Goal: Check status: Check status

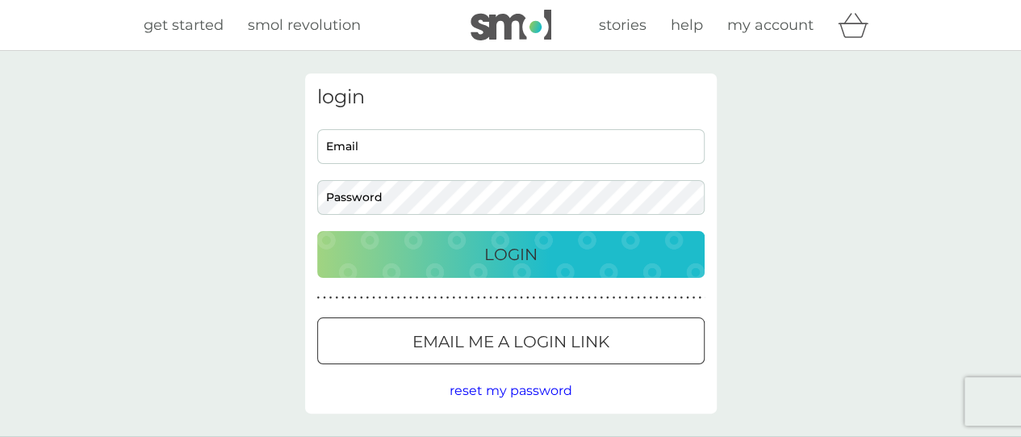
click at [392, 159] on input "Email" at bounding box center [511, 146] width 388 height 35
type input "[EMAIL_ADDRESS][DOMAIN_NAME]"
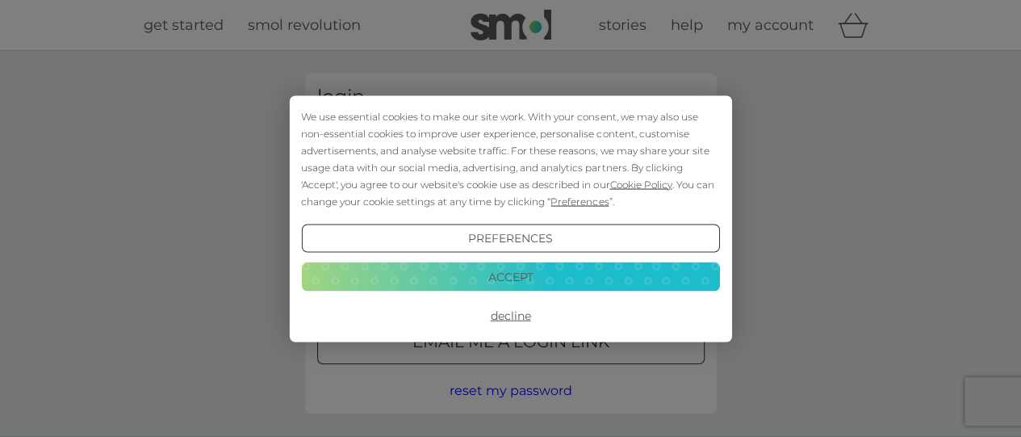
click at [513, 321] on button "Decline" at bounding box center [510, 315] width 418 height 29
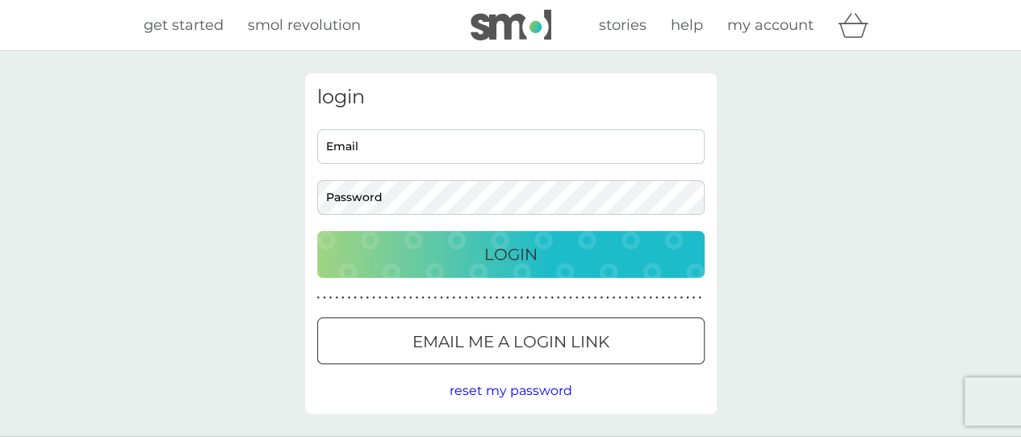
click at [419, 132] on input "Email" at bounding box center [511, 146] width 388 height 35
type input "[EMAIL_ADDRESS][DOMAIN_NAME]"
click at [317, 231] on button "Login" at bounding box center [511, 254] width 388 height 47
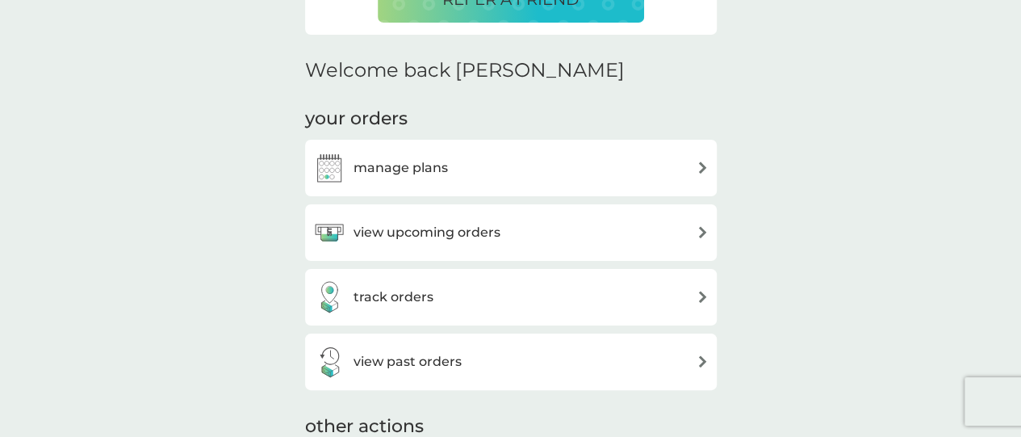
scroll to position [536, 0]
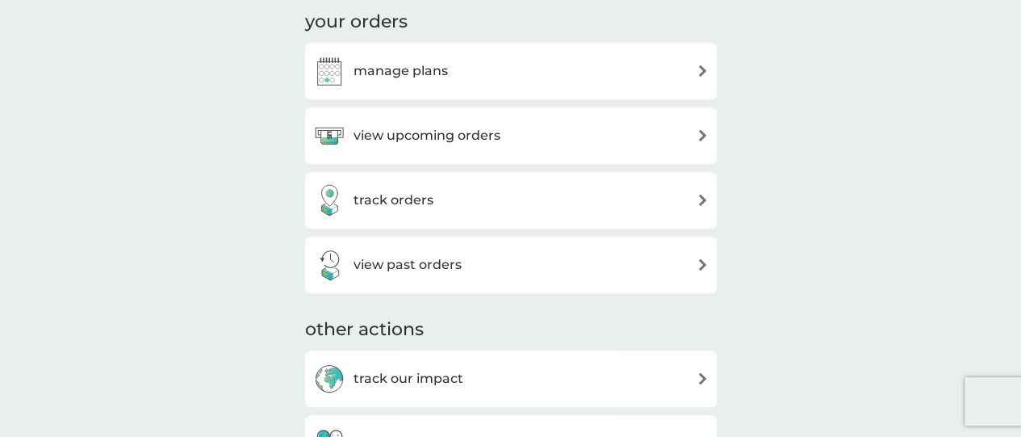
click at [428, 149] on div "view upcoming orders" at bounding box center [406, 135] width 187 height 32
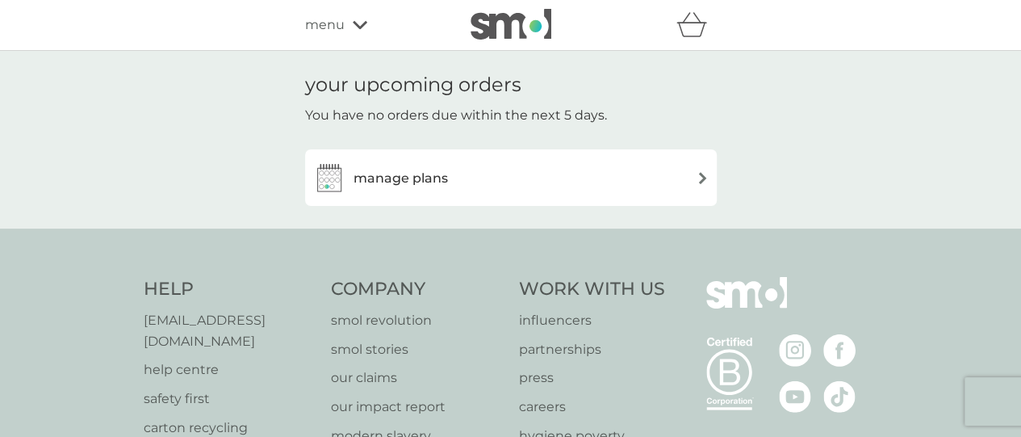
click at [449, 182] on div "manage plans" at bounding box center [511, 177] width 396 height 32
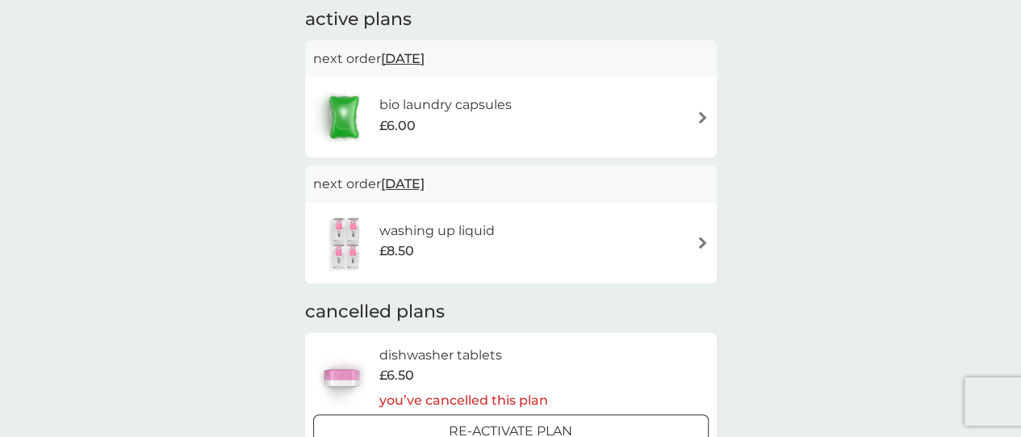
scroll to position [119, 0]
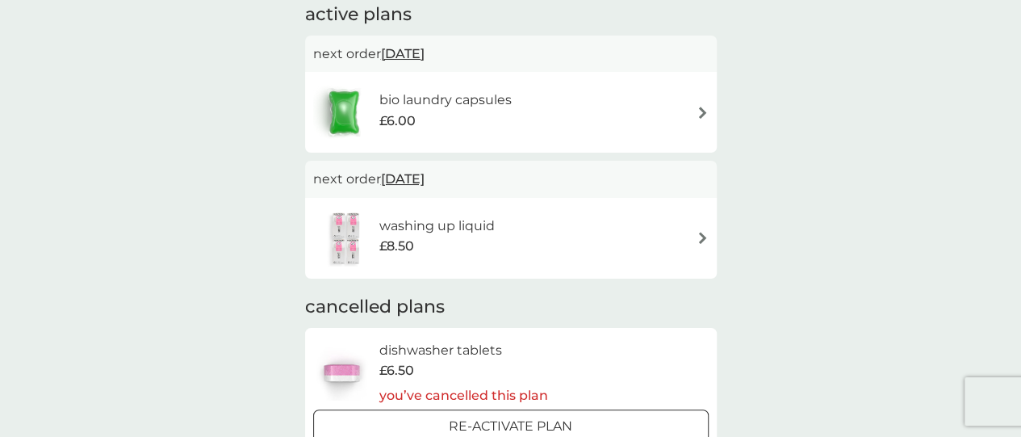
click at [643, 246] on div "washing up liquid £8.50" at bounding box center [511, 238] width 396 height 57
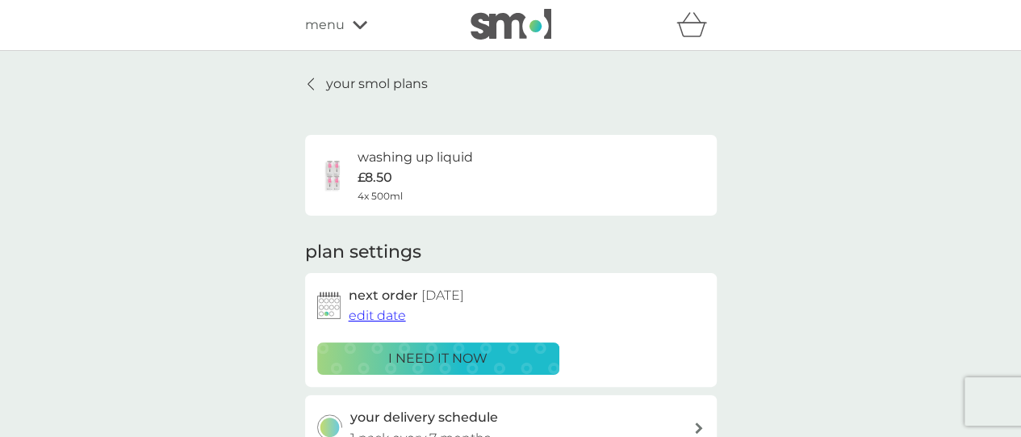
click at [315, 78] on div at bounding box center [311, 84] width 11 height 13
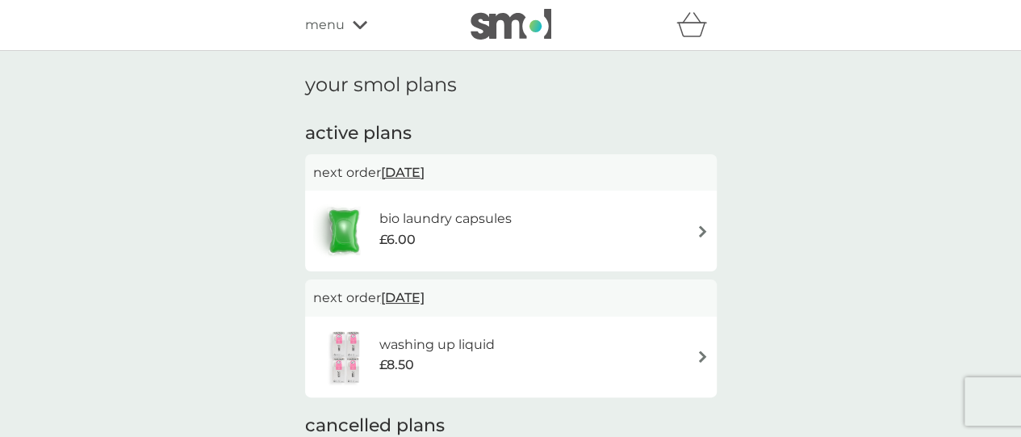
click at [325, 35] on span "menu" at bounding box center [325, 25] width 40 height 21
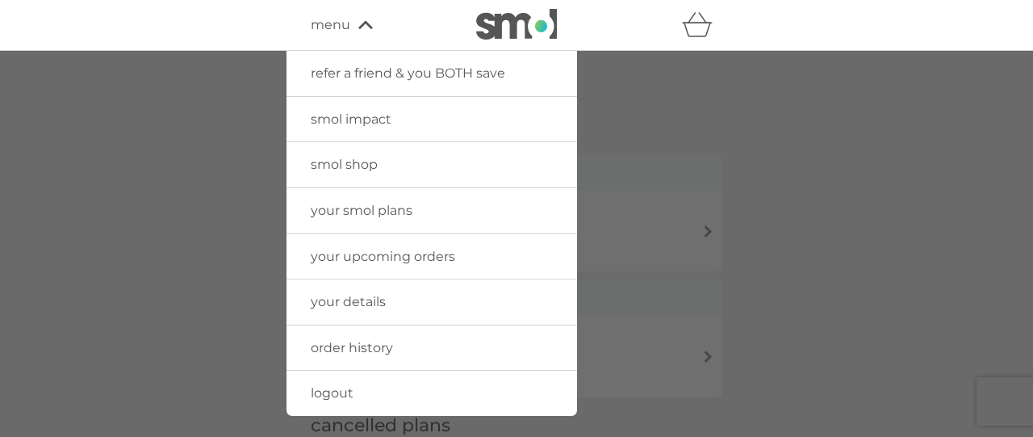
click at [339, 211] on span "your smol plans" at bounding box center [362, 210] width 102 height 15
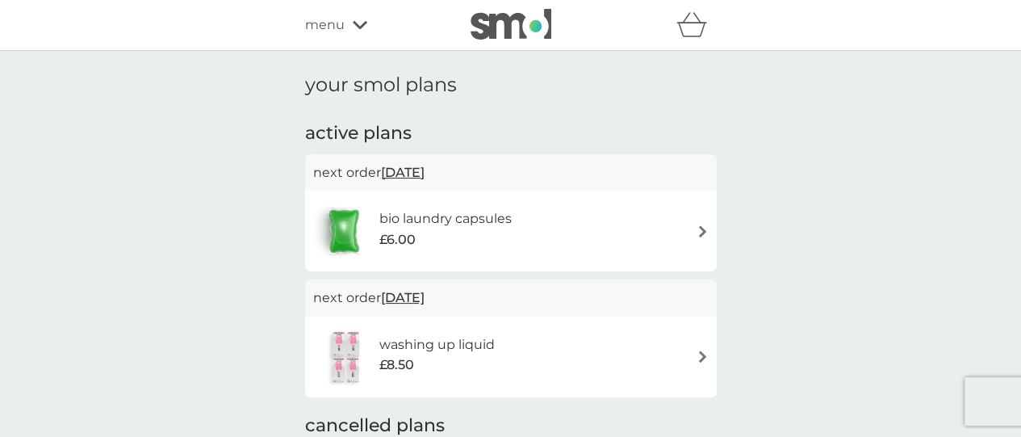
click at [342, 22] on span "menu" at bounding box center [325, 25] width 40 height 21
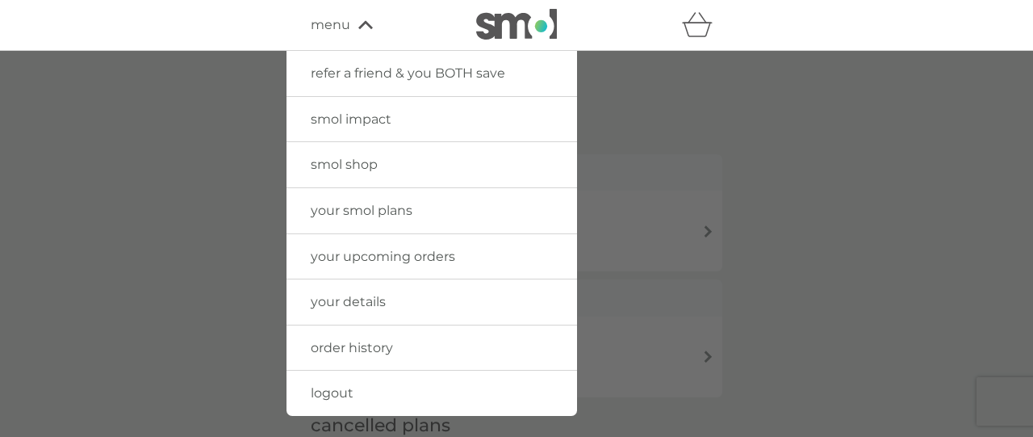
click at [377, 351] on span "order history" at bounding box center [352, 347] width 82 height 15
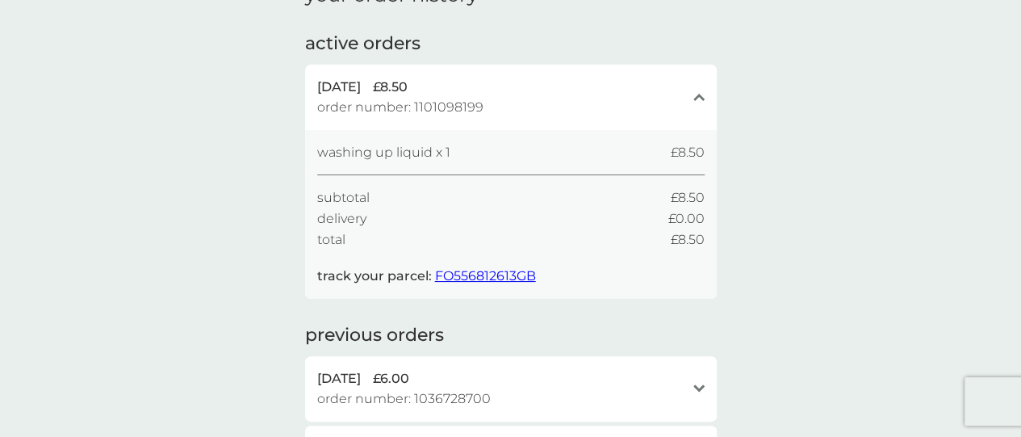
scroll to position [91, 0]
click at [675, 107] on div "8 Sep 2025 £8.50 order number: 1101098199" at bounding box center [501, 95] width 368 height 41
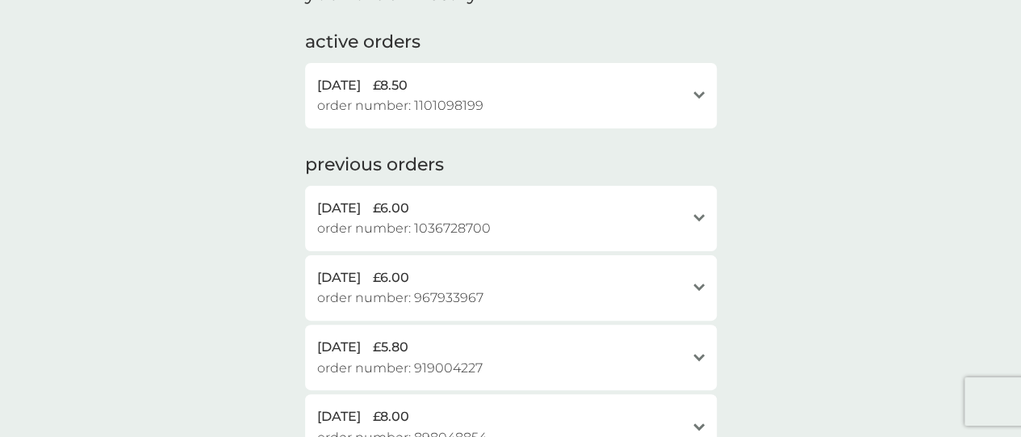
drag, startPoint x: 654, startPoint y: 109, endPoint x: 675, endPoint y: 107, distance: 21.1
click at [675, 107] on div "8 Sep 2025 £8.50 order number: 1101098199" at bounding box center [501, 95] width 368 height 41
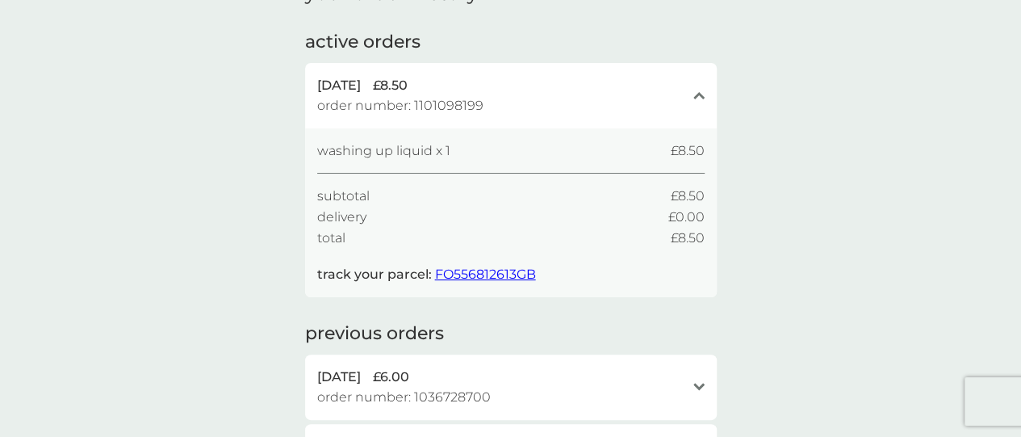
click at [508, 278] on span "FO556812613GB" at bounding box center [485, 273] width 101 height 15
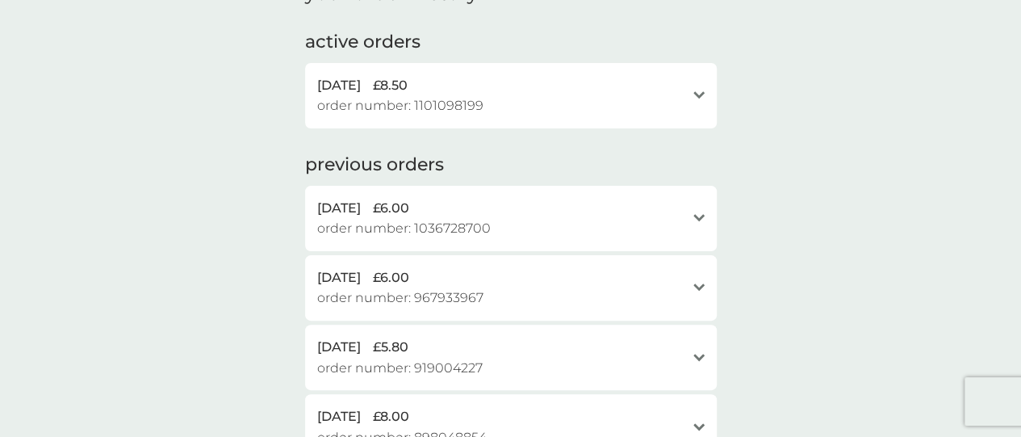
scroll to position [0, 0]
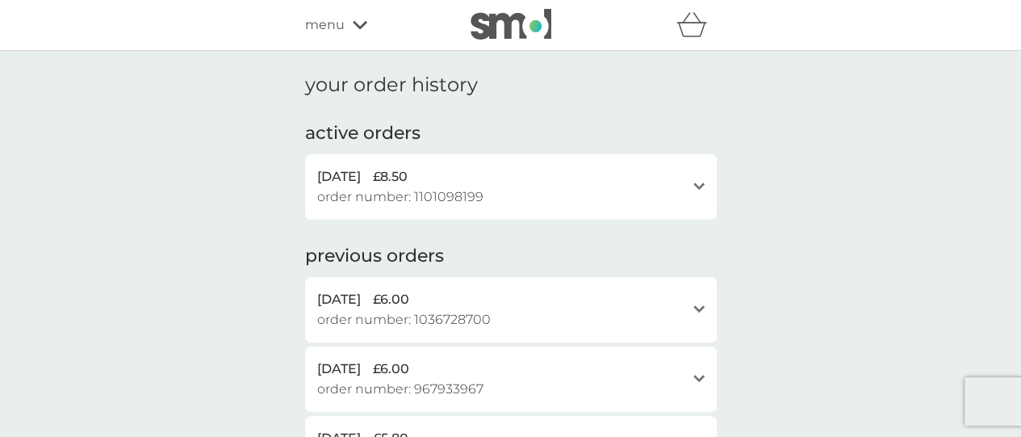
click at [342, 29] on span "menu" at bounding box center [325, 25] width 40 height 21
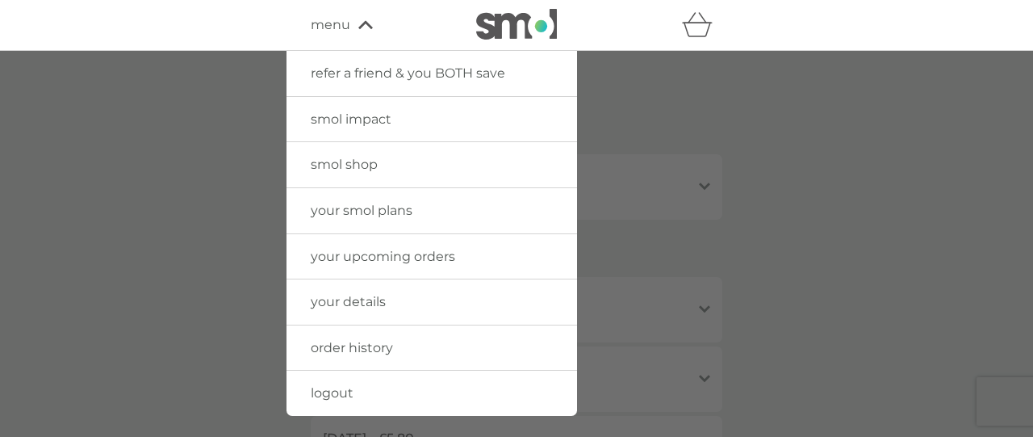
click at [496, 40] on link at bounding box center [516, 25] width 81 height 32
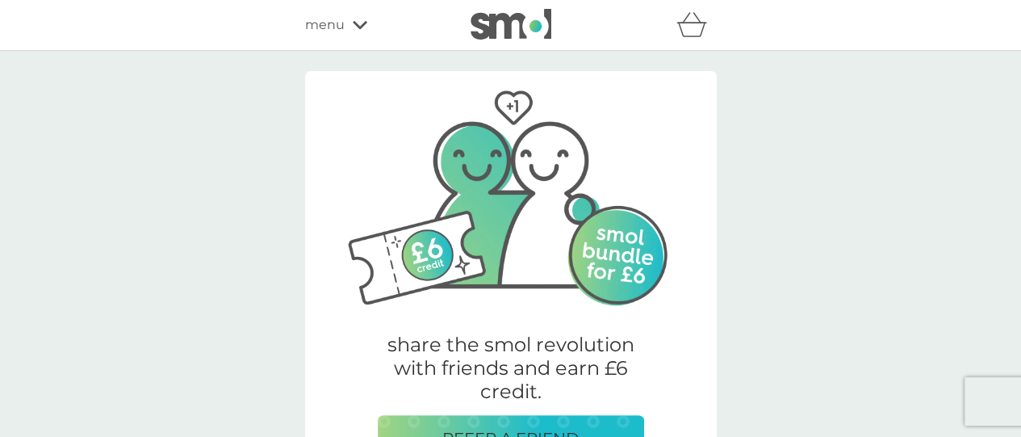
click at [355, 31] on div "menu" at bounding box center [373, 25] width 137 height 21
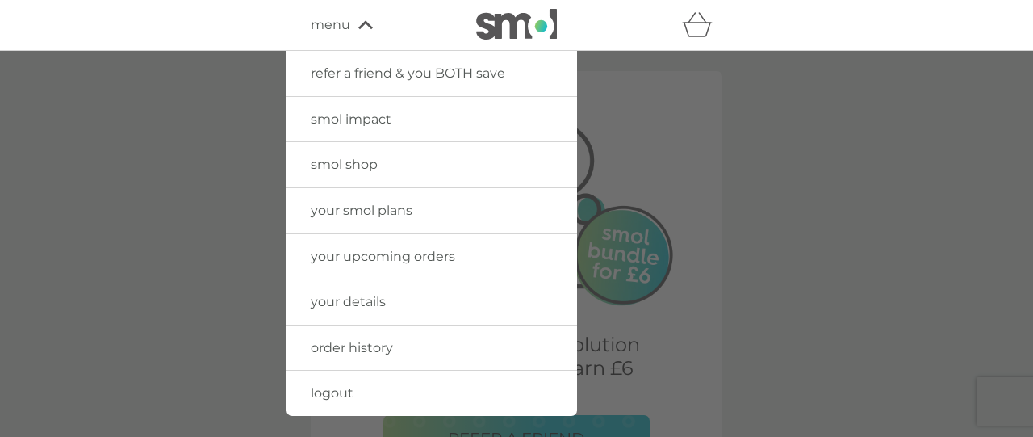
click at [241, 345] on div at bounding box center [516, 269] width 1033 height 437
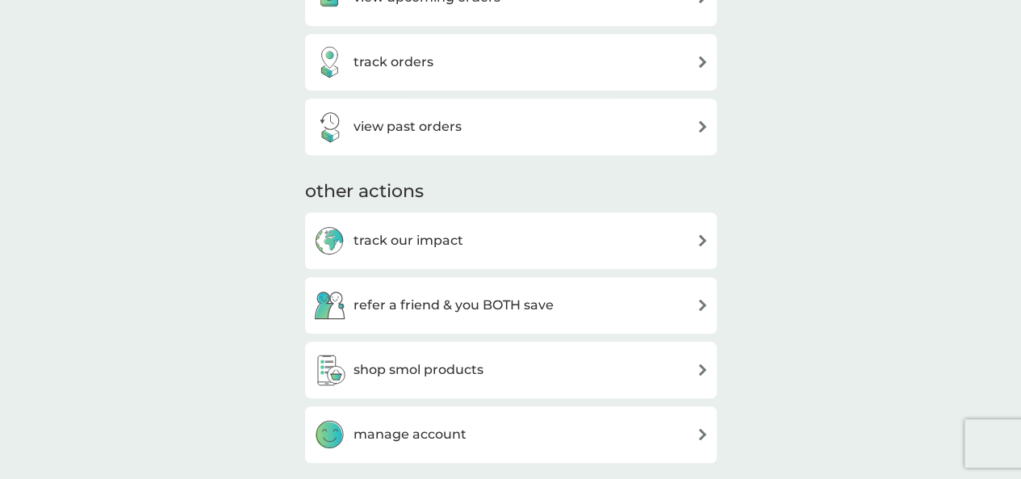
scroll to position [673, 0]
click at [426, 132] on h3 "view past orders" at bounding box center [408, 127] width 108 height 21
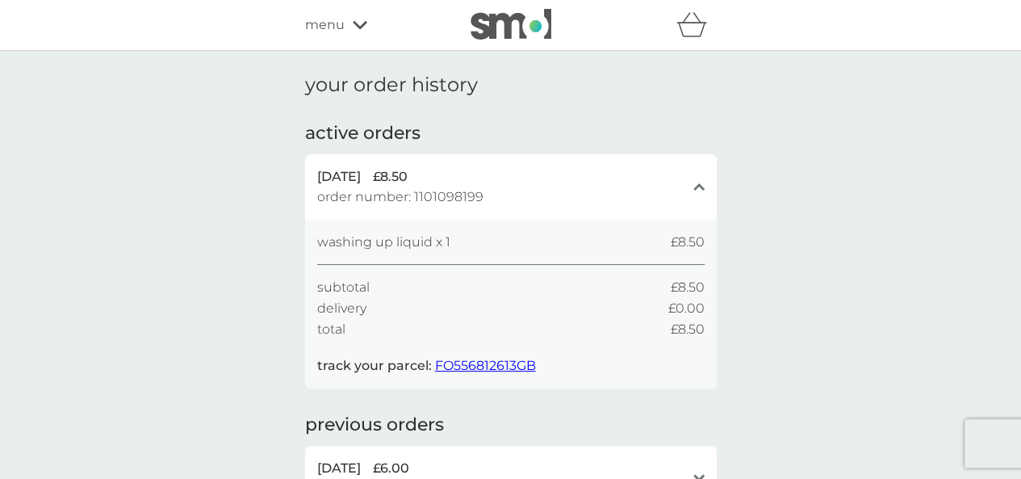
click at [350, 193] on span "order number: 1101098199" at bounding box center [400, 196] width 166 height 21
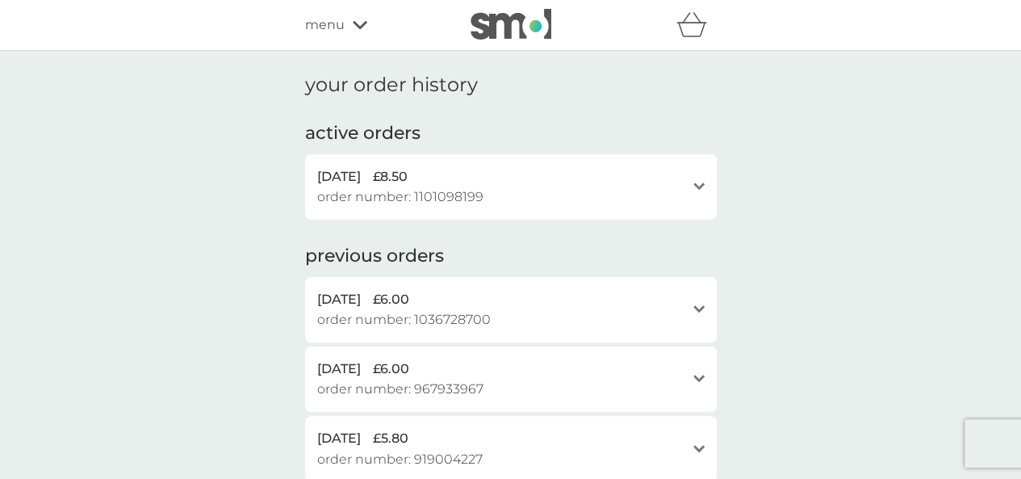
click at [350, 193] on span "order number: 1101098199" at bounding box center [400, 196] width 166 height 21
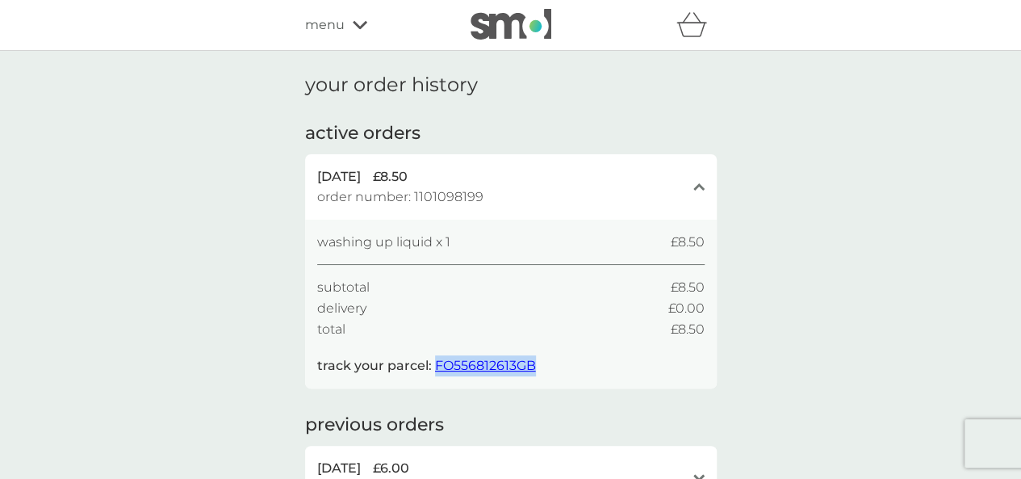
drag, startPoint x: 543, startPoint y: 365, endPoint x: 436, endPoint y: 366, distance: 106.6
click at [436, 366] on div "washing up liquid x 1 £8.50 subtotal £8.50 delivery £0.00 total £8.50 track you…" at bounding box center [511, 304] width 388 height 145
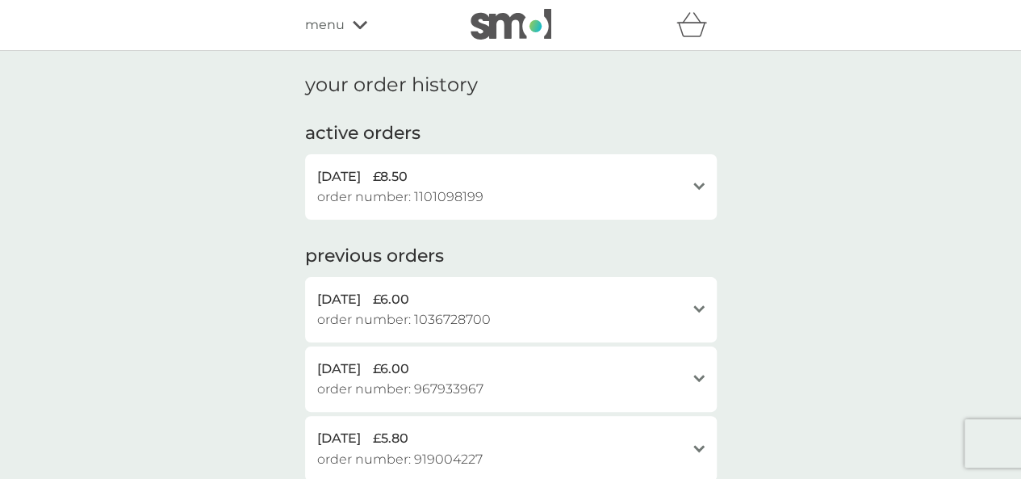
click at [520, 201] on div "8 Sep 2025 £8.50 order number: 1101098199" at bounding box center [501, 186] width 368 height 41
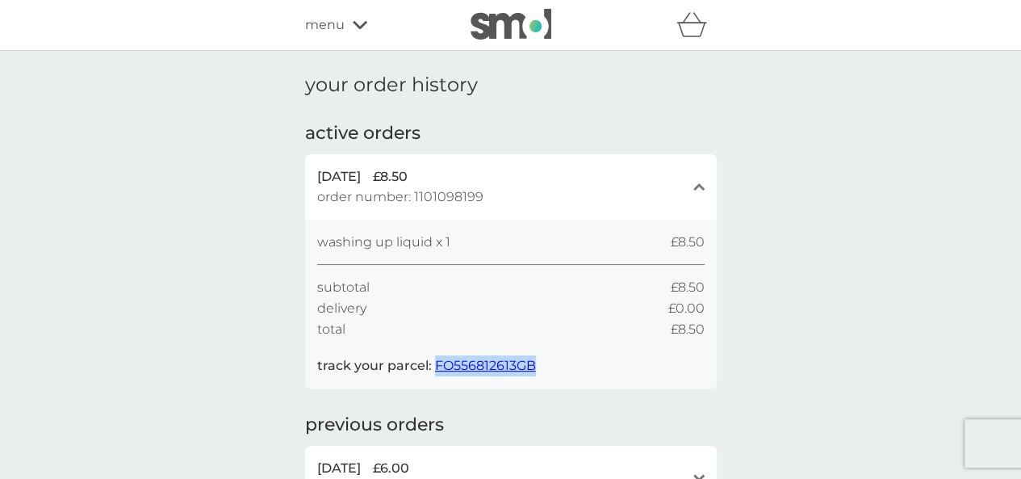
drag, startPoint x: 554, startPoint y: 361, endPoint x: 434, endPoint y: 369, distance: 119.8
click at [434, 369] on div "washing up liquid x 1 £8.50 subtotal £8.50 delivery £0.00 total £8.50 track you…" at bounding box center [511, 304] width 388 height 145
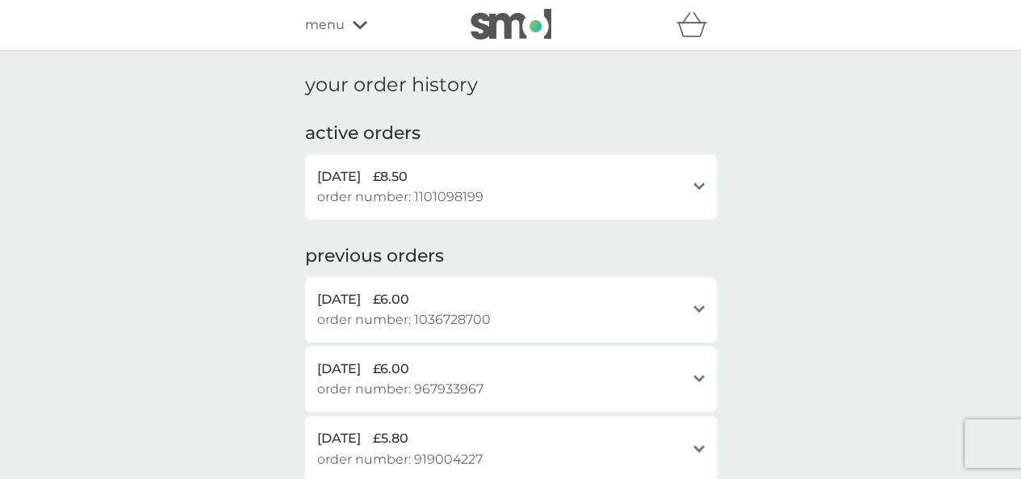
click at [562, 207] on div "8 Sep 2025 £8.50 order number: 1101098199 open" at bounding box center [511, 186] width 412 height 65
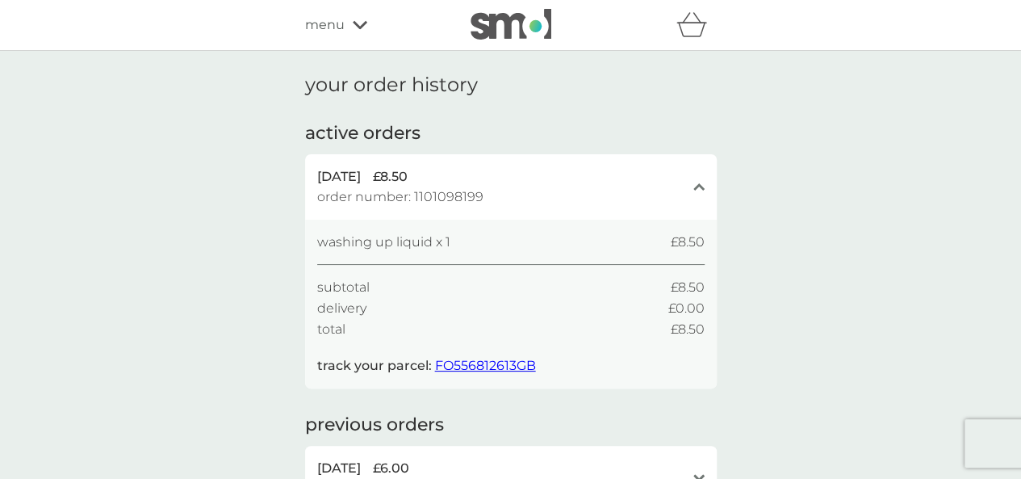
click at [491, 364] on span "FO556812613GB" at bounding box center [485, 365] width 101 height 15
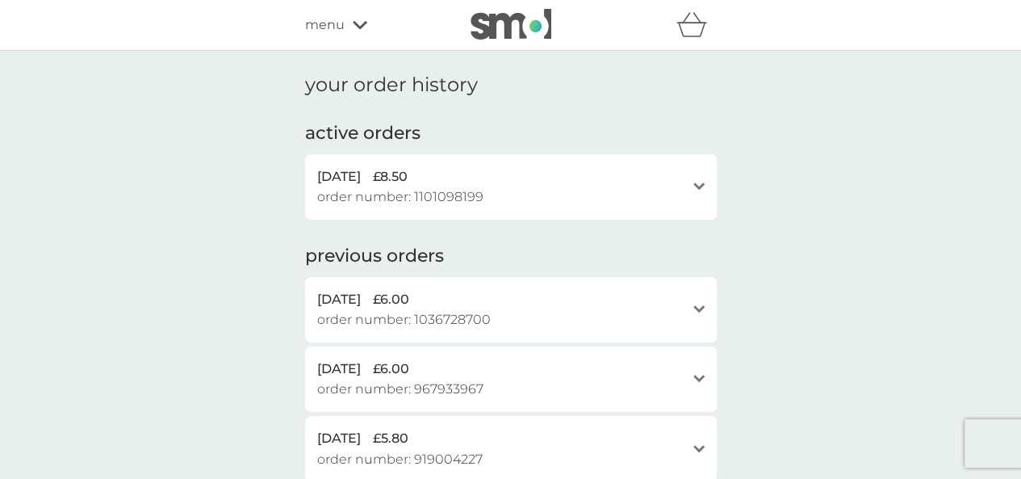
click at [501, 25] on img at bounding box center [511, 24] width 81 height 31
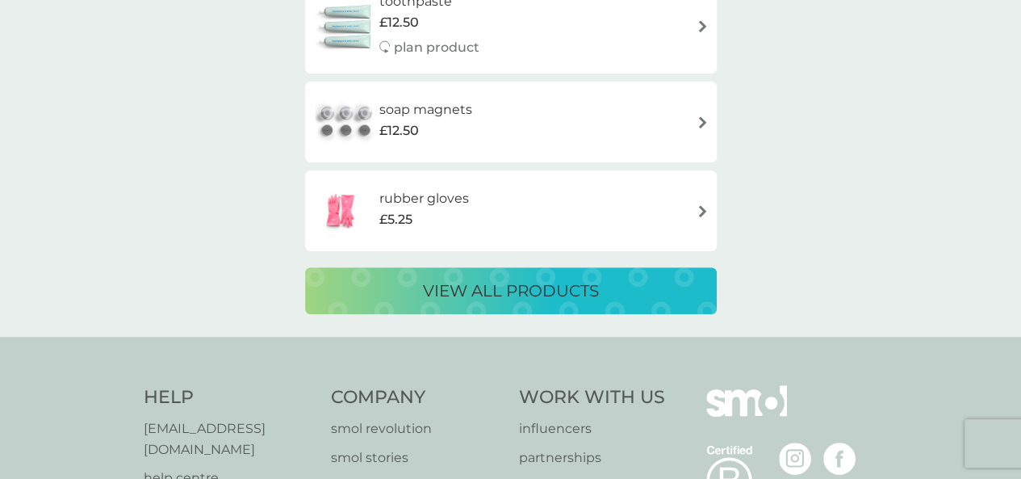
scroll to position [3574, 0]
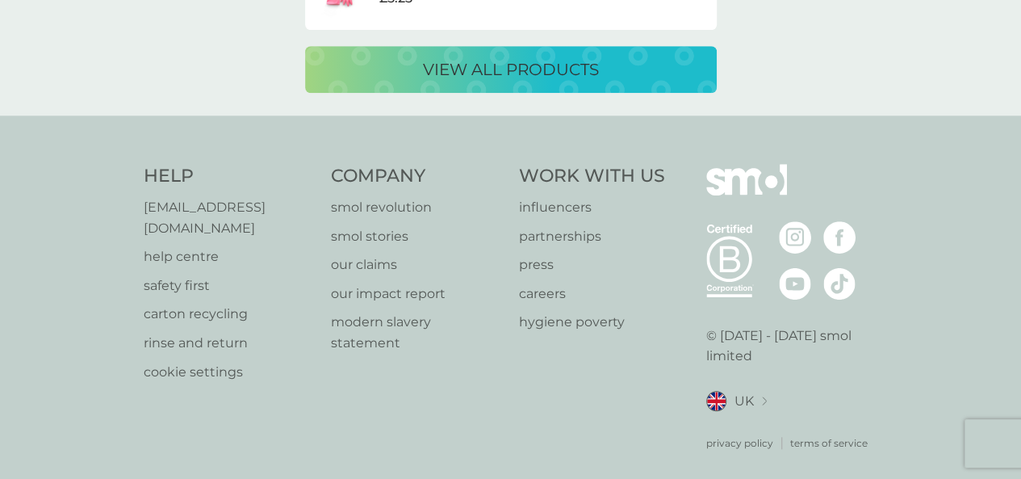
click at [191, 246] on p "help centre" at bounding box center [230, 256] width 172 height 21
